Goal: Navigation & Orientation: Find specific page/section

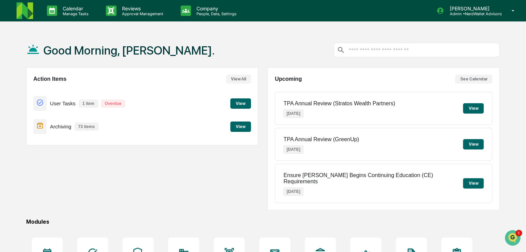
scroll to position [69, 0]
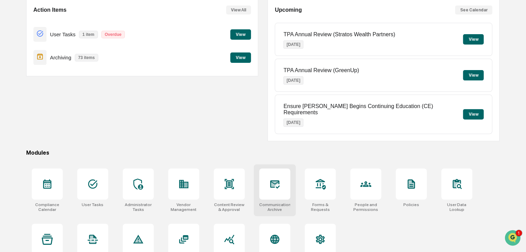
click at [267, 173] on div at bounding box center [274, 183] width 31 height 31
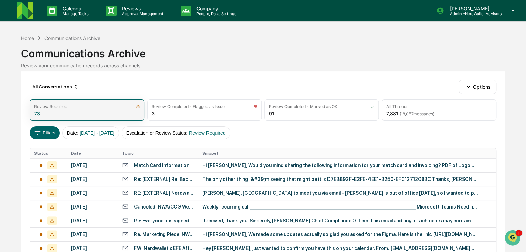
click at [88, 109] on div "Review Required 73" at bounding box center [87, 109] width 114 height 21
click at [106, 108] on div "Review Required" at bounding box center [87, 106] width 106 height 5
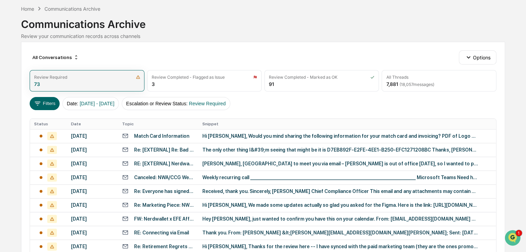
scroll to position [69, 0]
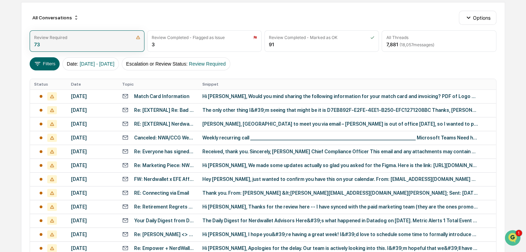
click at [117, 35] on div "Review Required" at bounding box center [87, 37] width 106 height 5
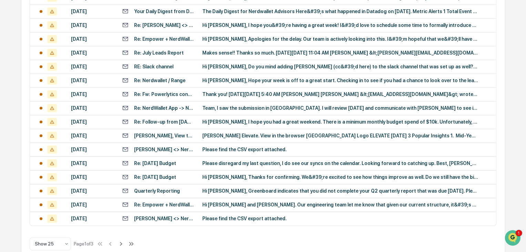
scroll to position [290, 0]
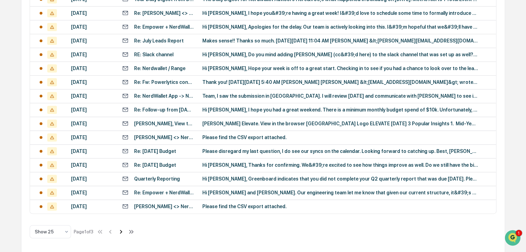
click at [122, 232] on icon at bounding box center [121, 232] width 8 height 8
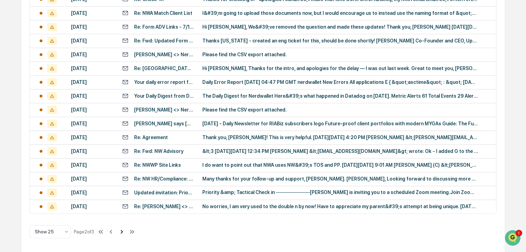
click at [122, 232] on icon at bounding box center [122, 232] width 8 height 8
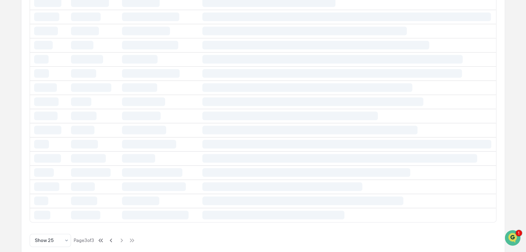
scroll to position [262, 0]
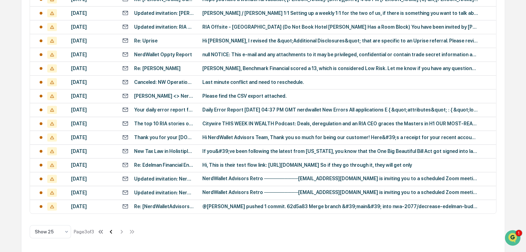
click at [112, 228] on icon at bounding box center [111, 232] width 8 height 8
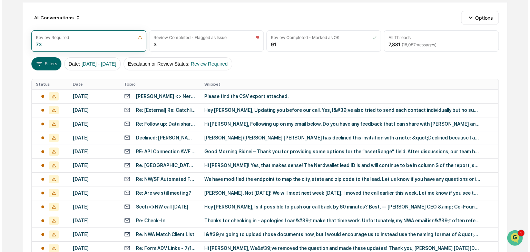
scroll to position [0, 0]
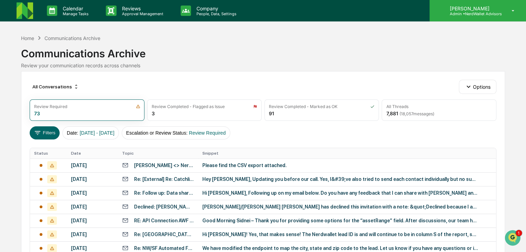
click at [508, 9] on icon at bounding box center [513, 11] width 12 height 7
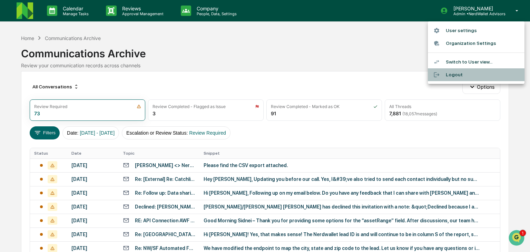
click at [468, 79] on li "Logout" at bounding box center [476, 74] width 97 height 13
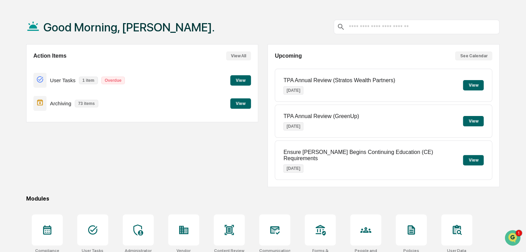
scroll to position [69, 0]
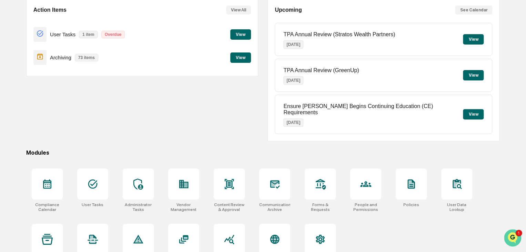
click at [515, 237] on img "Open customer support" at bounding box center [512, 238] width 17 height 14
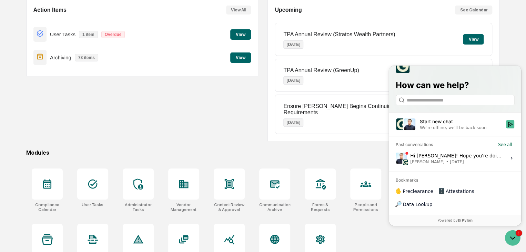
click at [500, 164] on div "Hi Kimberly! Hope you're doing well. Wanted to let you know that we have readju…" at bounding box center [456, 157] width 92 height 13
click at [396, 158] on button "View issue" at bounding box center [395, 158] width 0 height 0
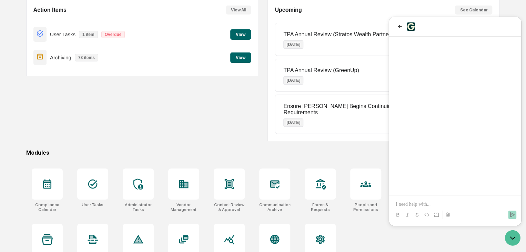
scroll to position [81, 0]
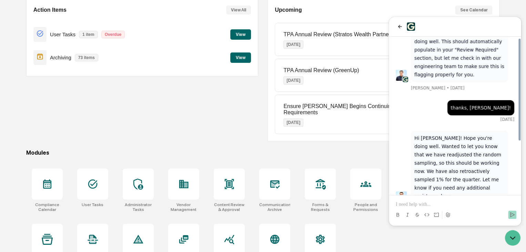
click at [440, 205] on p at bounding box center [455, 204] width 119 height 7
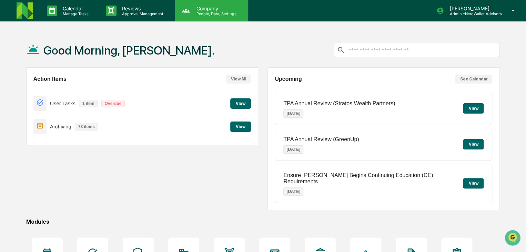
click at [206, 9] on p "Company" at bounding box center [215, 9] width 49 height 6
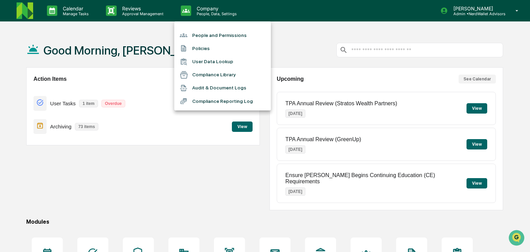
click at [218, 33] on li "People and Permissions" at bounding box center [222, 35] width 97 height 13
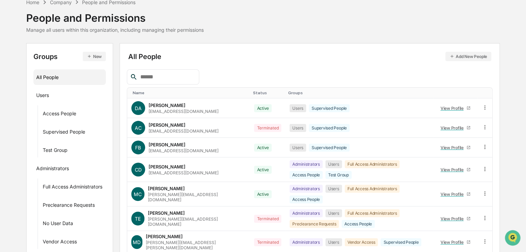
scroll to position [69, 0]
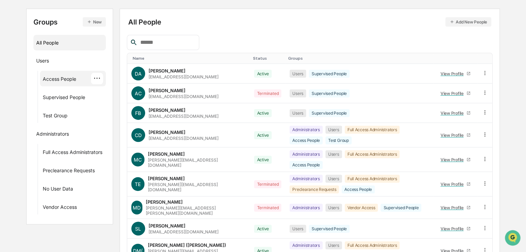
click at [74, 80] on div "Access People" at bounding box center [59, 80] width 33 height 8
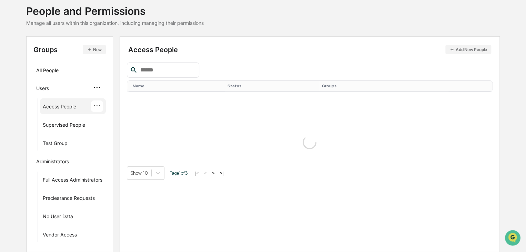
scroll to position [49, 0]
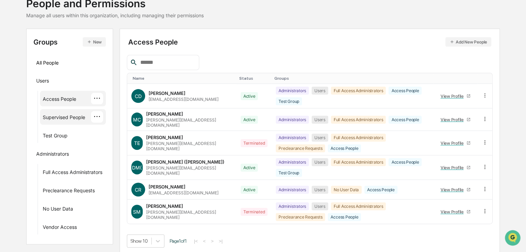
click at [82, 117] on div "Supervised People" at bounding box center [64, 118] width 42 height 8
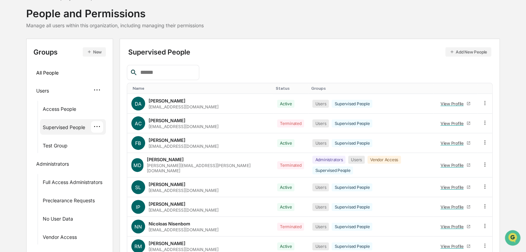
scroll to position [0, 0]
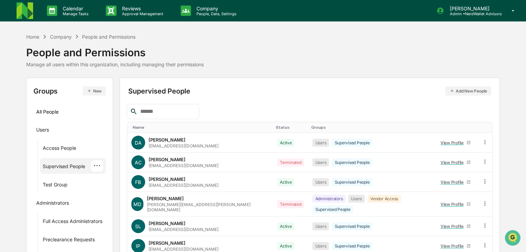
click at [66, 37] on div "Company" at bounding box center [61, 37] width 22 height 6
click at [38, 37] on div "Home" at bounding box center [32, 37] width 13 height 6
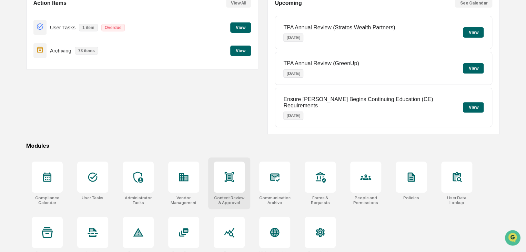
scroll to position [82, 0]
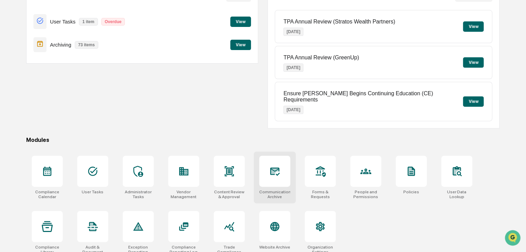
click at [270, 170] on div at bounding box center [274, 171] width 31 height 31
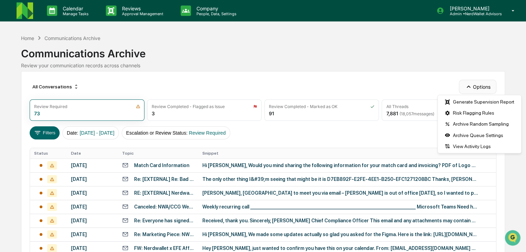
click at [473, 87] on button "Options" at bounding box center [478, 87] width 38 height 14
click at [372, 67] on div "Review your communication records across channels" at bounding box center [263, 65] width 484 height 6
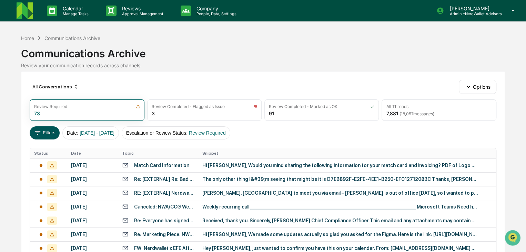
click at [43, 136] on button "Filters" at bounding box center [45, 132] width 30 height 13
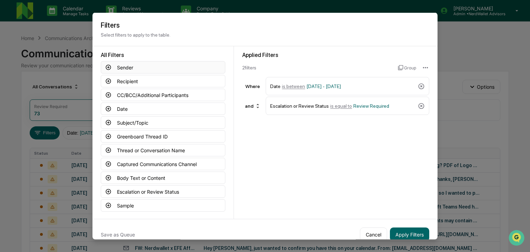
click at [106, 67] on icon at bounding box center [108, 67] width 6 height 6
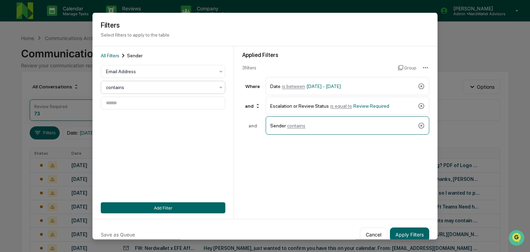
click at [121, 75] on div at bounding box center [160, 71] width 109 height 7
click at [121, 87] on div at bounding box center [160, 87] width 109 height 7
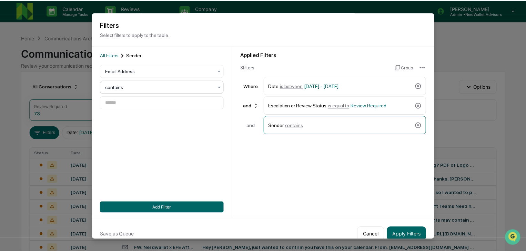
scroll to position [10, 0]
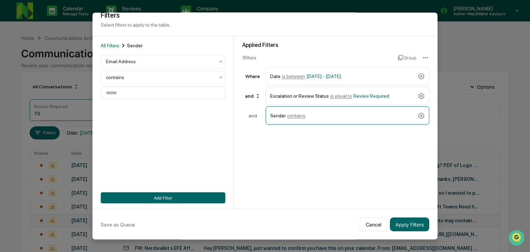
drag, startPoint x: 368, startPoint y: 225, endPoint x: 361, endPoint y: 224, distance: 6.8
click at [368, 225] on button "Cancel" at bounding box center [373, 224] width 27 height 14
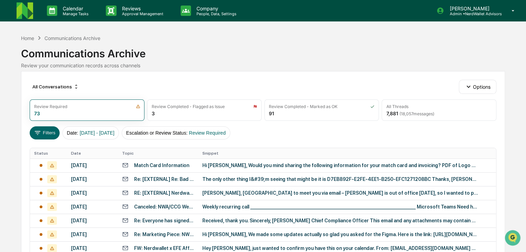
scroll to position [0, 0]
click at [469, 88] on icon "button" at bounding box center [469, 87] width 8 height 8
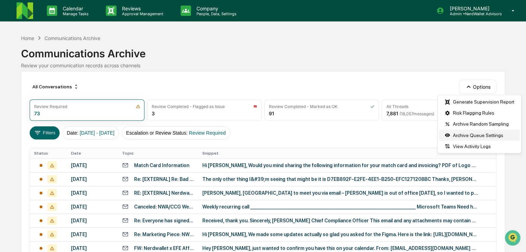
click at [487, 137] on div "Archive Queue Settings" at bounding box center [479, 134] width 81 height 11
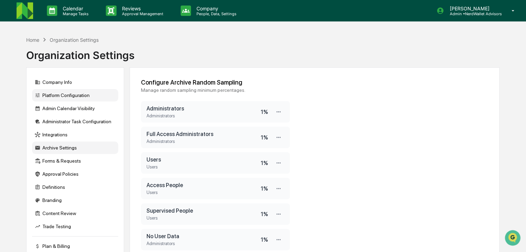
scroll to position [34, 0]
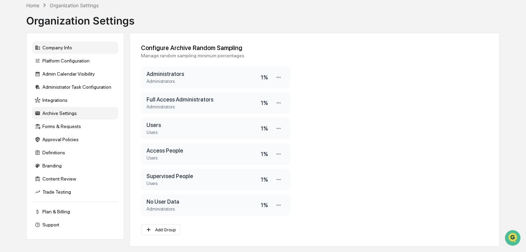
click at [53, 43] on div "Company Info" at bounding box center [75, 47] width 86 height 12
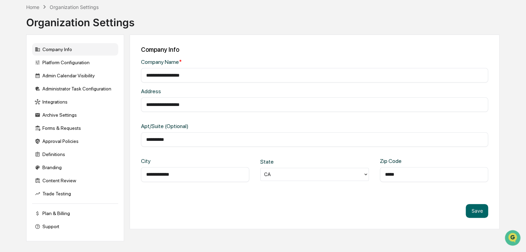
scroll to position [33, 0]
click at [79, 62] on div "Platform Configuration" at bounding box center [75, 62] width 86 height 12
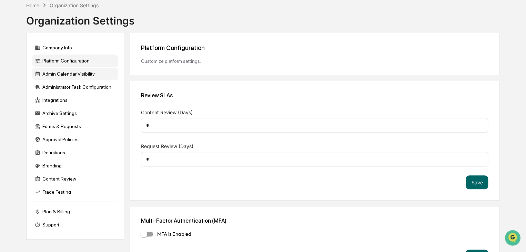
click at [79, 73] on div "Admin Calendar Visibility" at bounding box center [75, 74] width 86 height 12
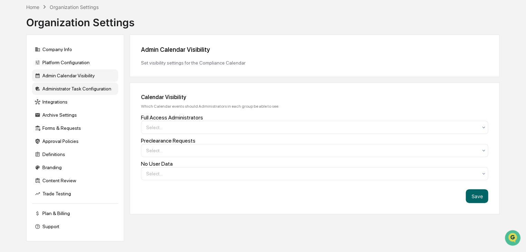
click at [81, 87] on div "Administrator Task Configuration" at bounding box center [75, 88] width 86 height 12
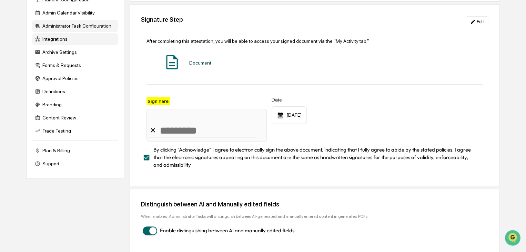
scroll to position [98, 0]
click at [58, 48] on div "Archive Settings" at bounding box center [75, 52] width 86 height 12
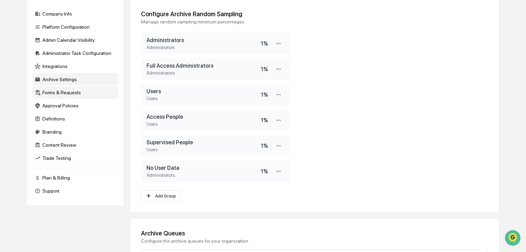
scroll to position [69, 0]
click at [62, 95] on div "Forms & Requests" at bounding box center [75, 92] width 86 height 12
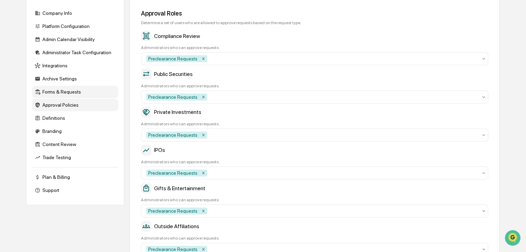
click at [62, 109] on div "Approval Policies" at bounding box center [75, 105] width 86 height 12
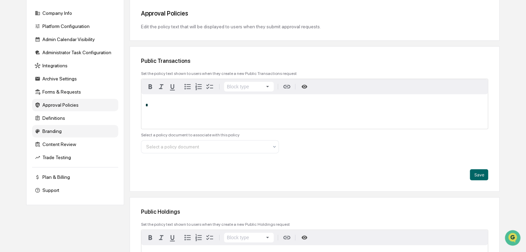
scroll to position [0, 0]
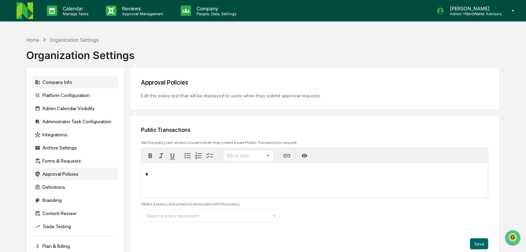
click at [54, 78] on div "Company Info" at bounding box center [75, 82] width 86 height 12
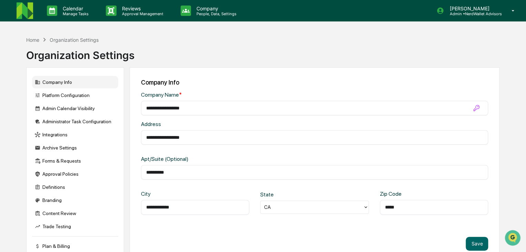
click at [508, 49] on div "**********" at bounding box center [263, 159] width 494 height 252
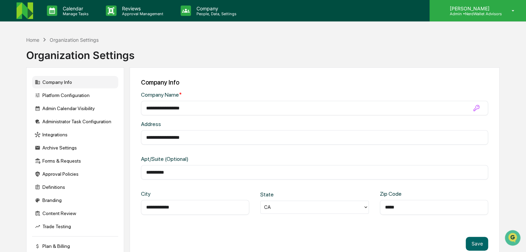
click at [498, 14] on p "Admin • NerdWallet Advisors" at bounding box center [473, 13] width 58 height 5
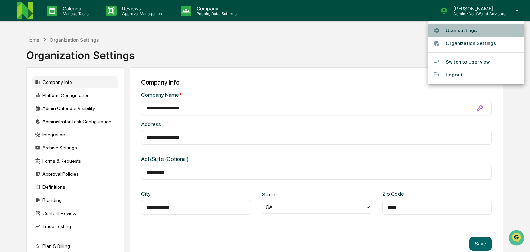
click at [469, 32] on li "User settings" at bounding box center [476, 30] width 97 height 13
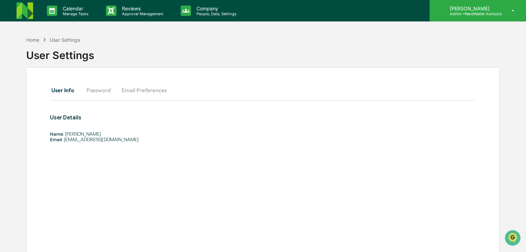
click at [466, 15] on p "Admin • NerdWallet Advisors" at bounding box center [473, 13] width 58 height 5
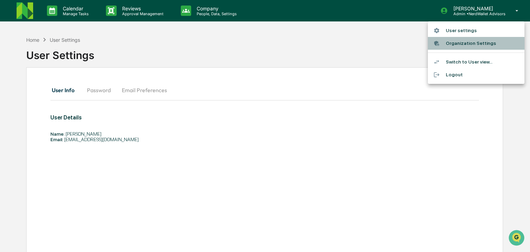
click at [473, 44] on li "Organization Settings" at bounding box center [476, 43] width 97 height 13
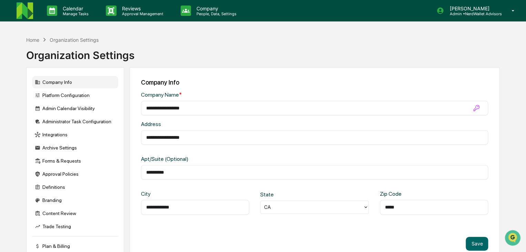
click at [398, 56] on div "Home Organization Settings Organization Settings" at bounding box center [262, 50] width 473 height 34
click at [234, 41] on div "Home Organization Settings Organization Settings" at bounding box center [262, 50] width 473 height 34
